Goal: Find specific page/section: Find specific page/section

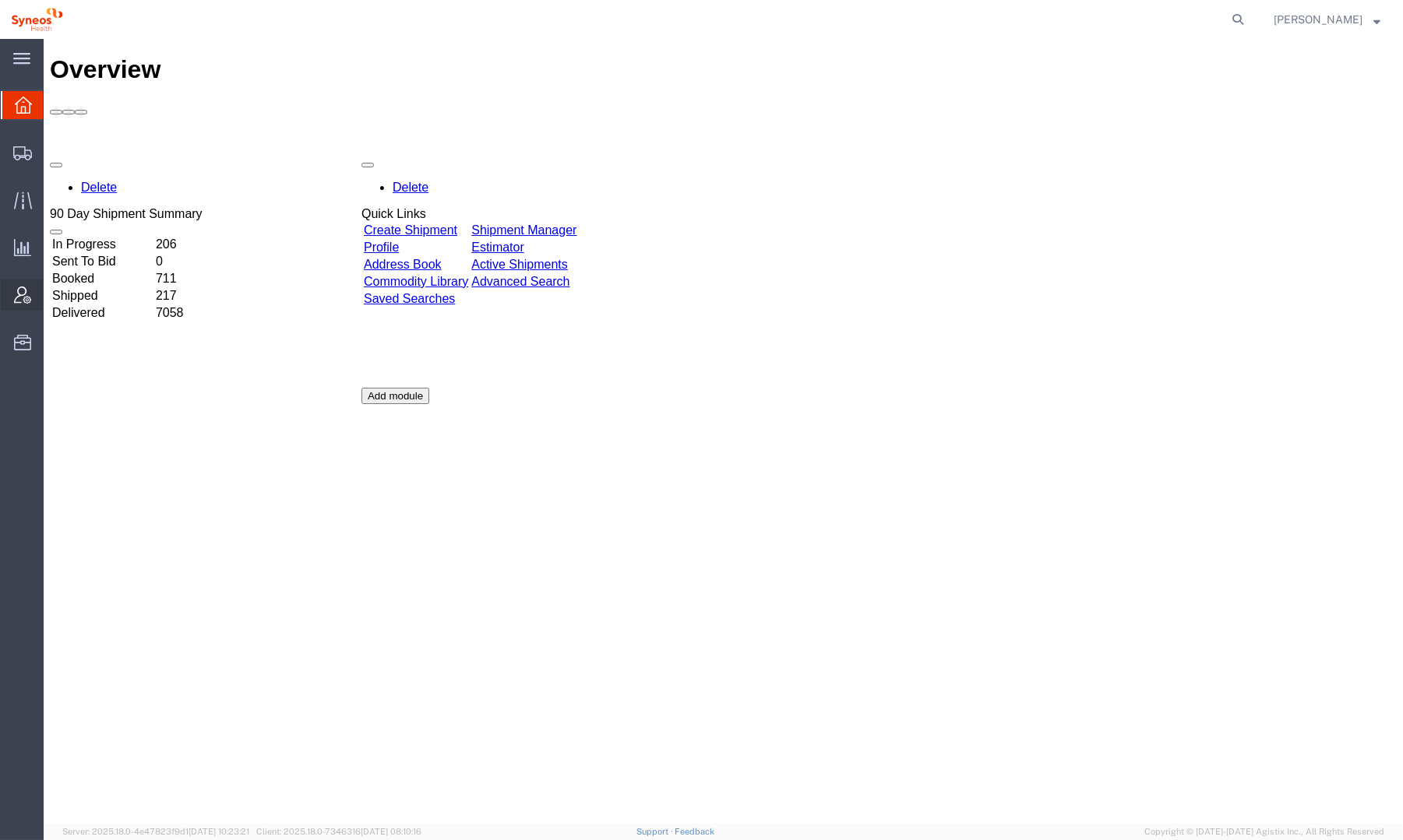
click at [22, 295] on icon at bounding box center [23, 295] width 18 height 18
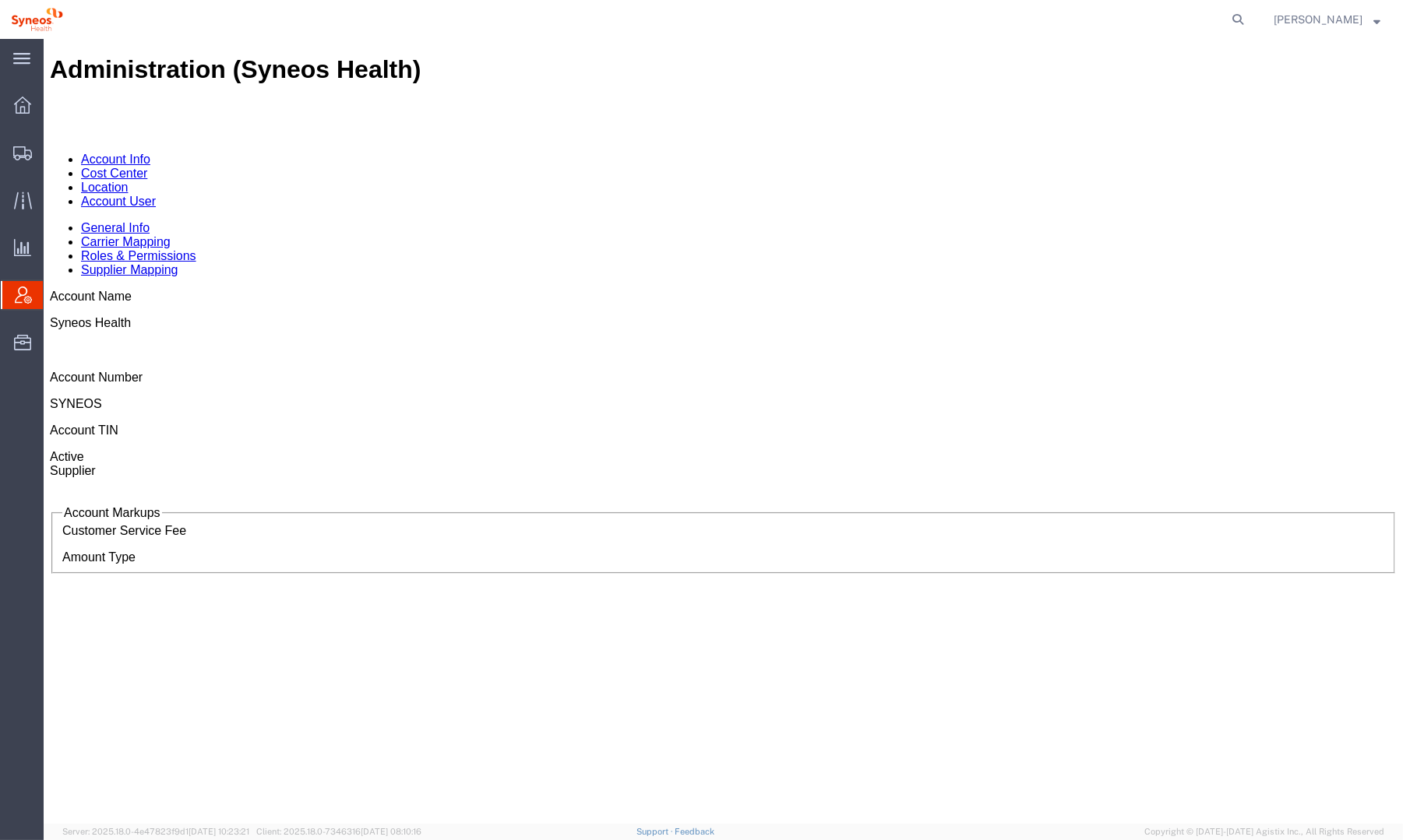
click at [129, 180] on link "Location" at bounding box center [104, 187] width 47 height 13
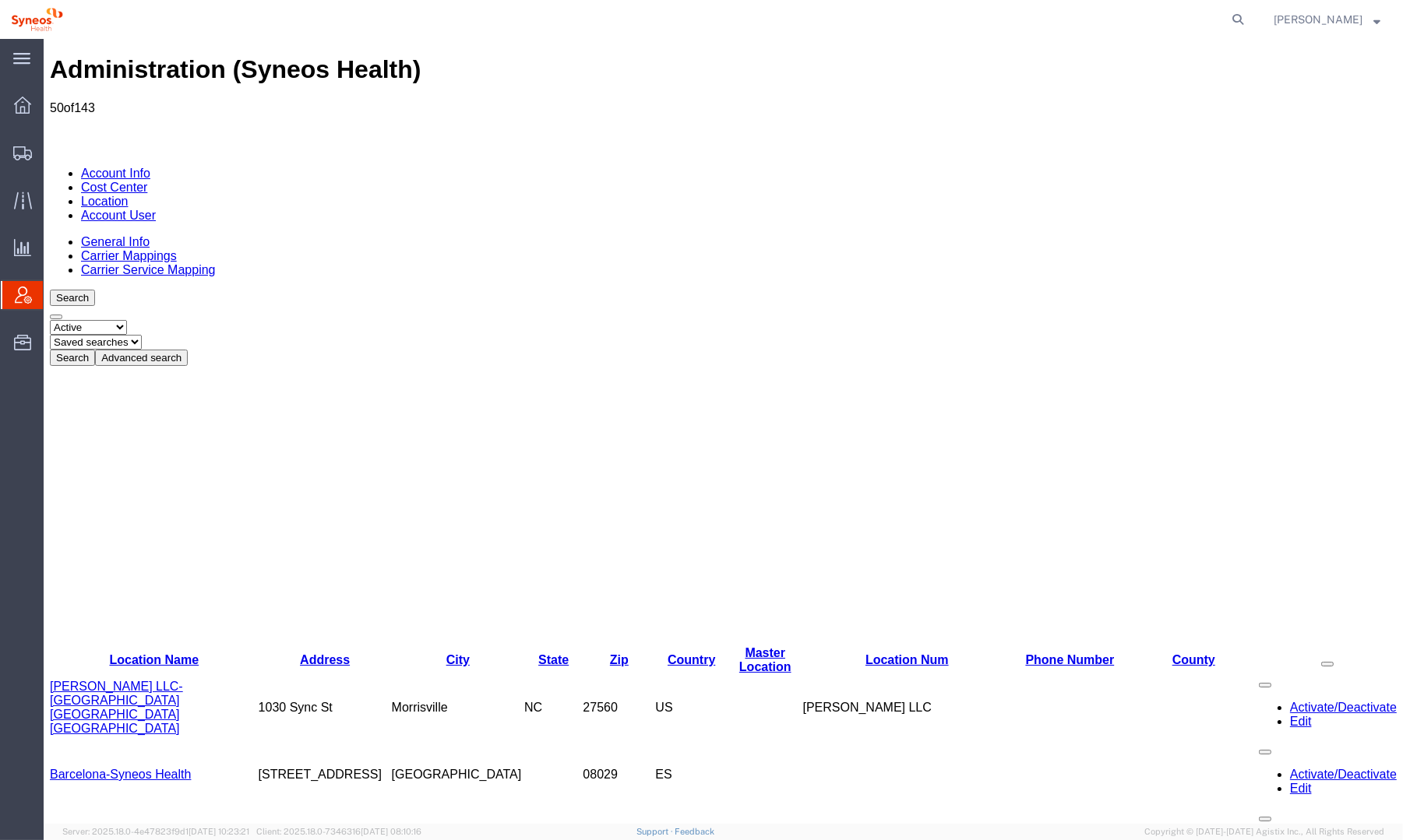
click at [173, 250] on link "Carrier Mappings" at bounding box center [128, 256] width 96 height 13
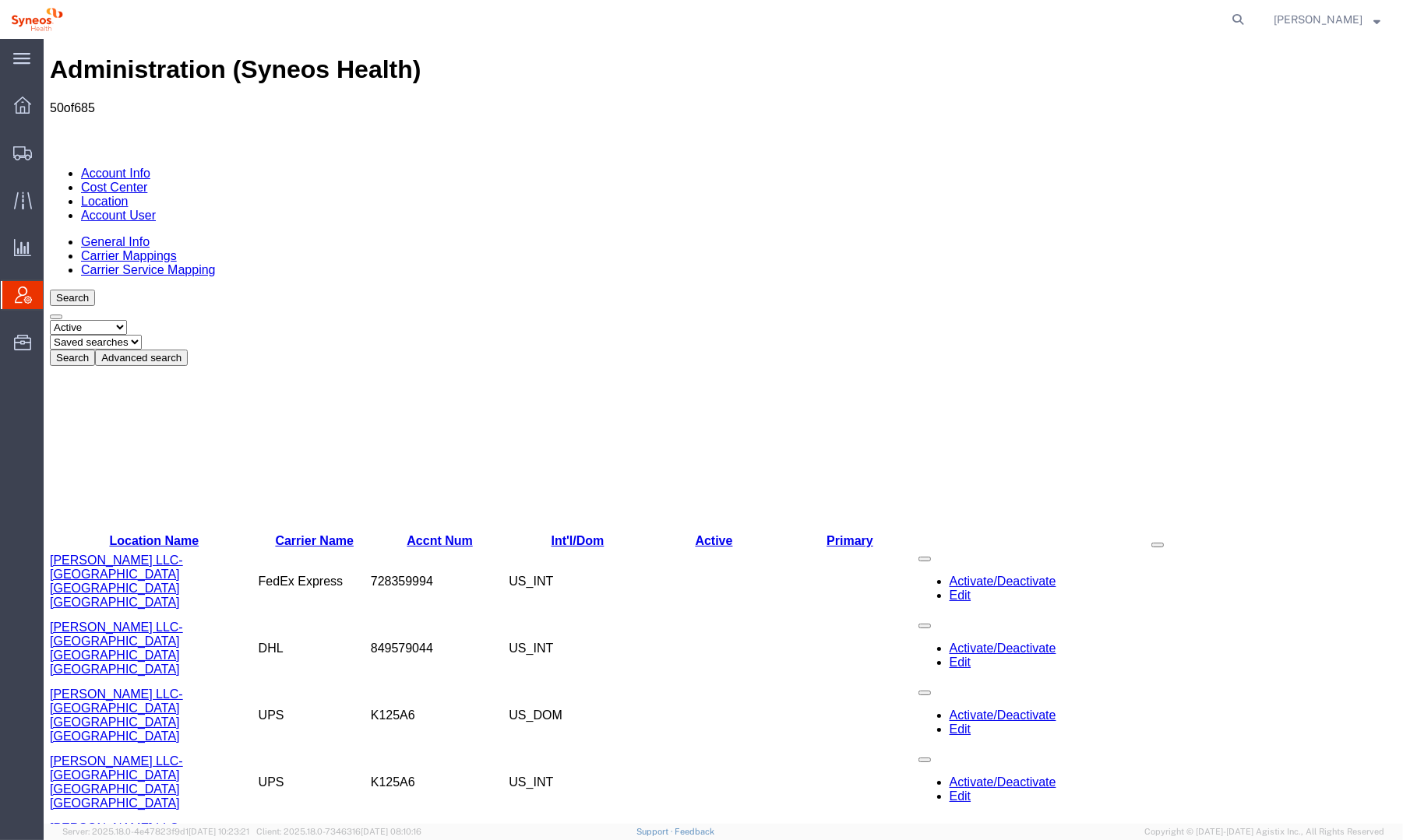
click at [188, 349] on button "Advanced search" at bounding box center [141, 357] width 93 height 17
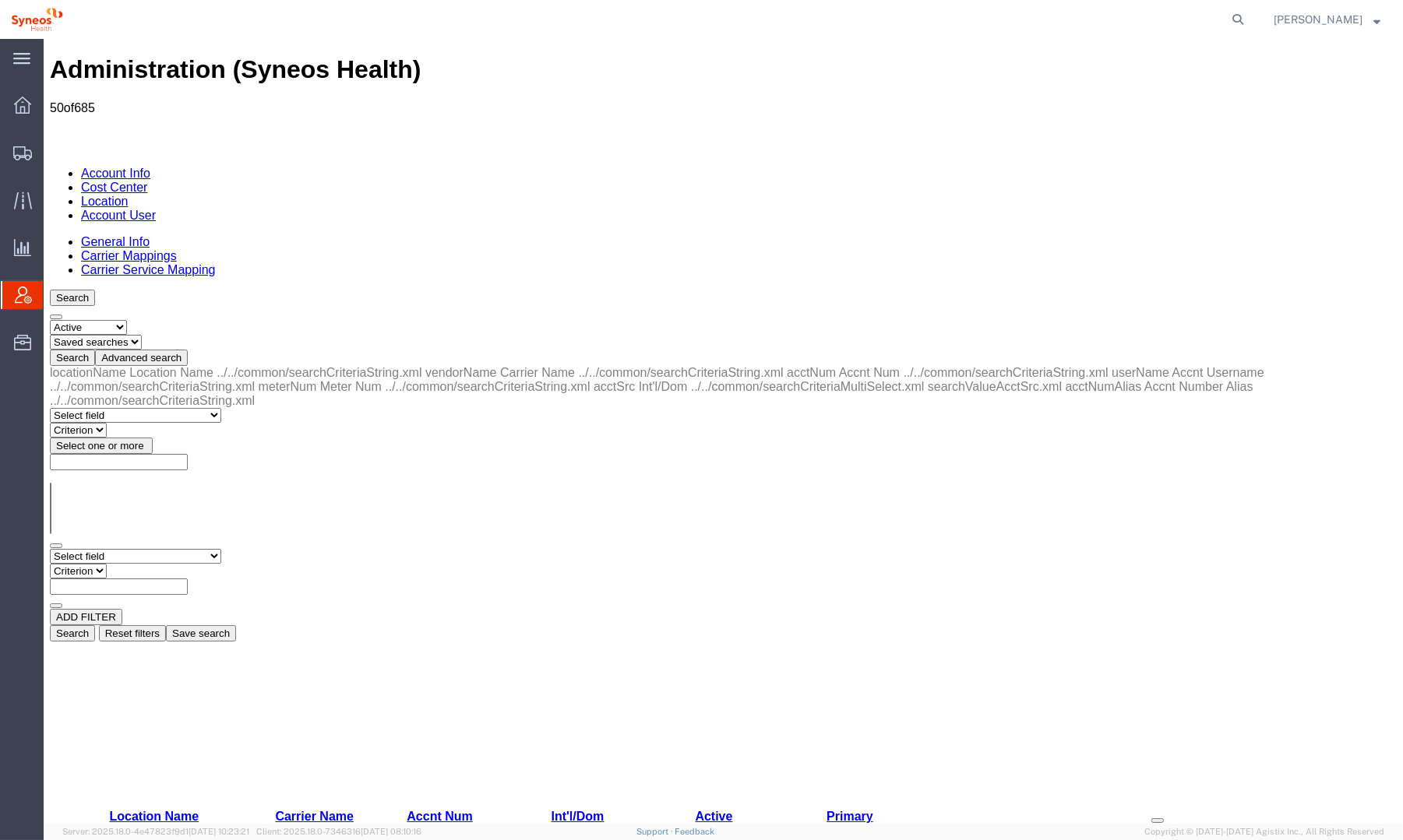
click at [127, 549] on select "Select field Accnt Num Accnt Number Alias Accnt Username Carrier Name Int'l/Dom…" at bounding box center [136, 556] width 172 height 15
select select "locationName"
click at [50, 549] on select "Select field Accnt Num Accnt Number Alias Accnt Username Carrier Name Int'l/Dom…" at bounding box center [136, 556] width 172 height 15
click at [144, 564] on select "Criterion contains does not contain is is blank is not blank starts with" at bounding box center [96, 571] width 94 height 15
select select "contains"
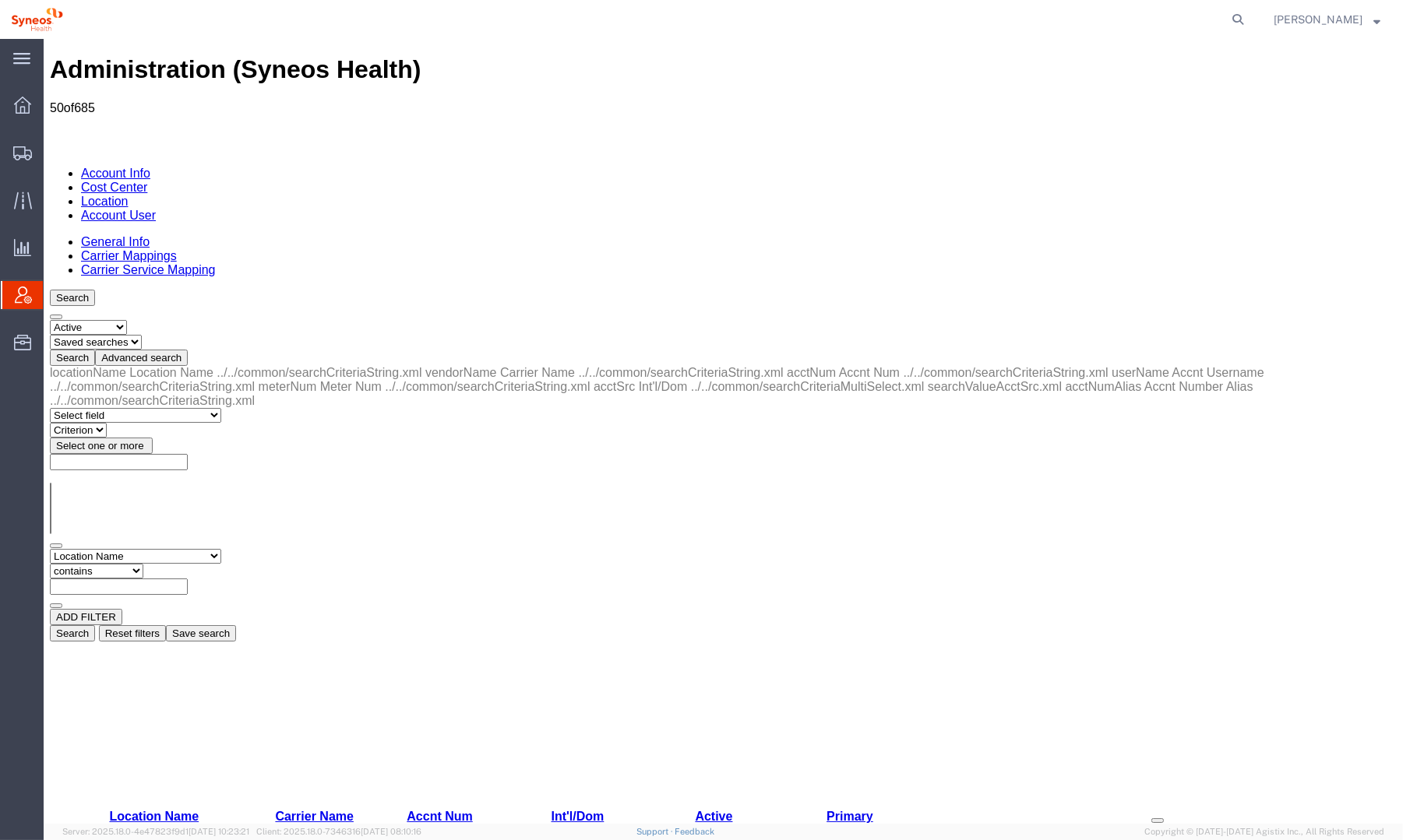
click at [144, 564] on select "Criterion contains does not contain is is blank is not blank starts with" at bounding box center [96, 571] width 94 height 15
type input "[GEOGRAPHIC_DATA]"
click at [95, 625] on button "Search" at bounding box center [73, 633] width 46 height 17
